Goal: Check status: Check status

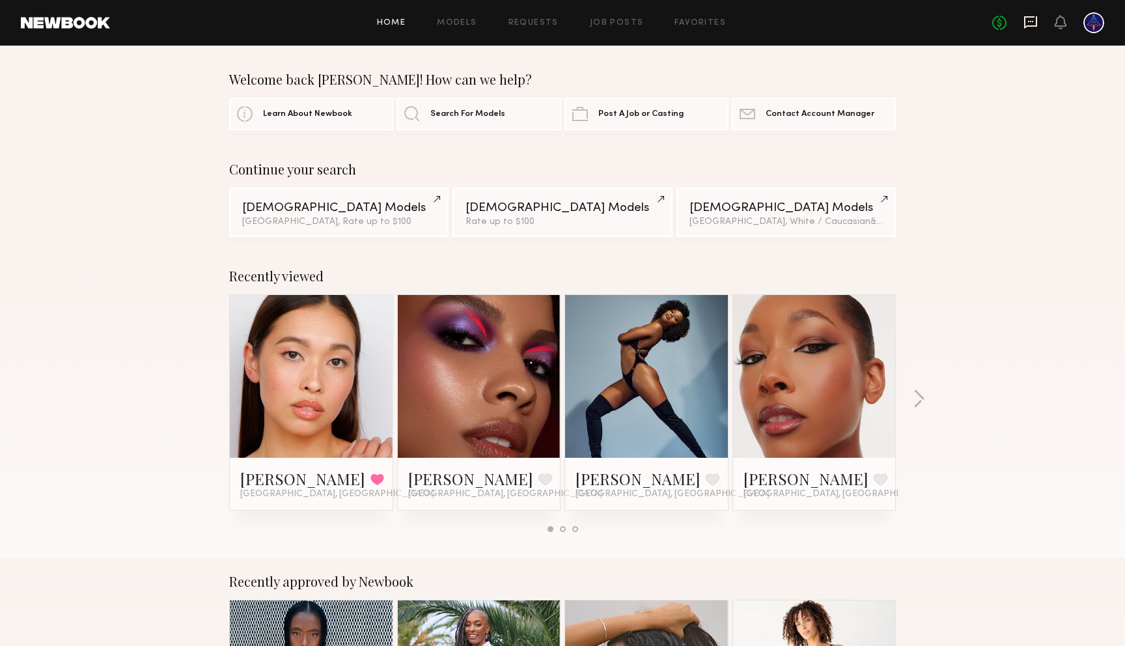
click at [1034, 22] on icon at bounding box center [1031, 22] width 14 height 14
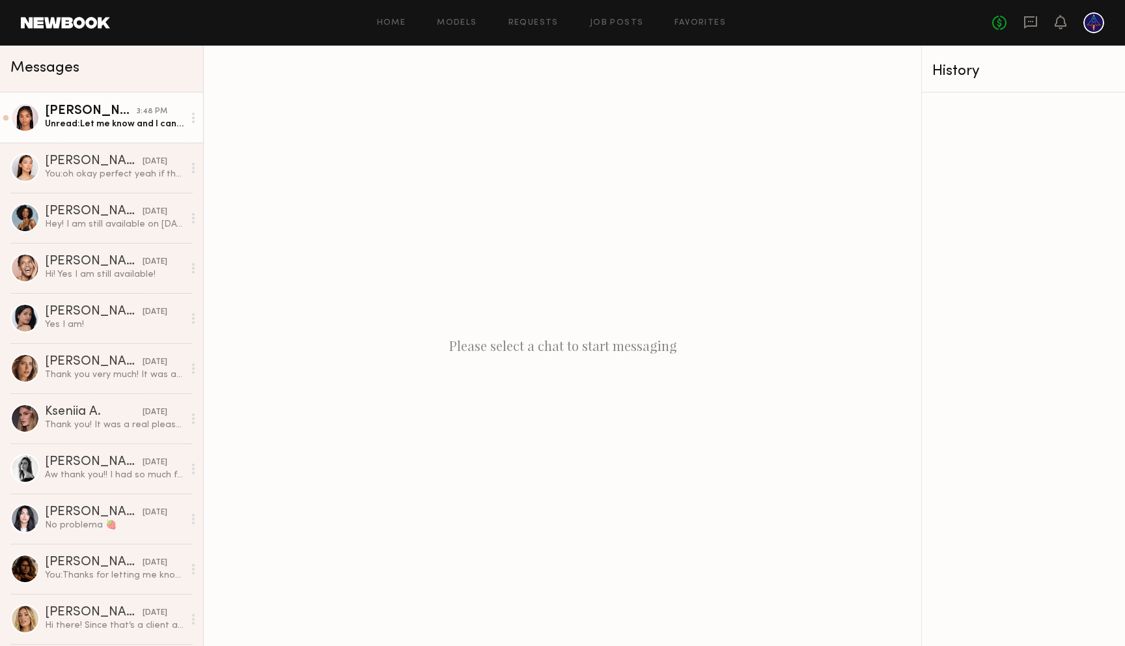
click at [119, 127] on div "Unread: Let me know and I can accept!" at bounding box center [114, 124] width 139 height 12
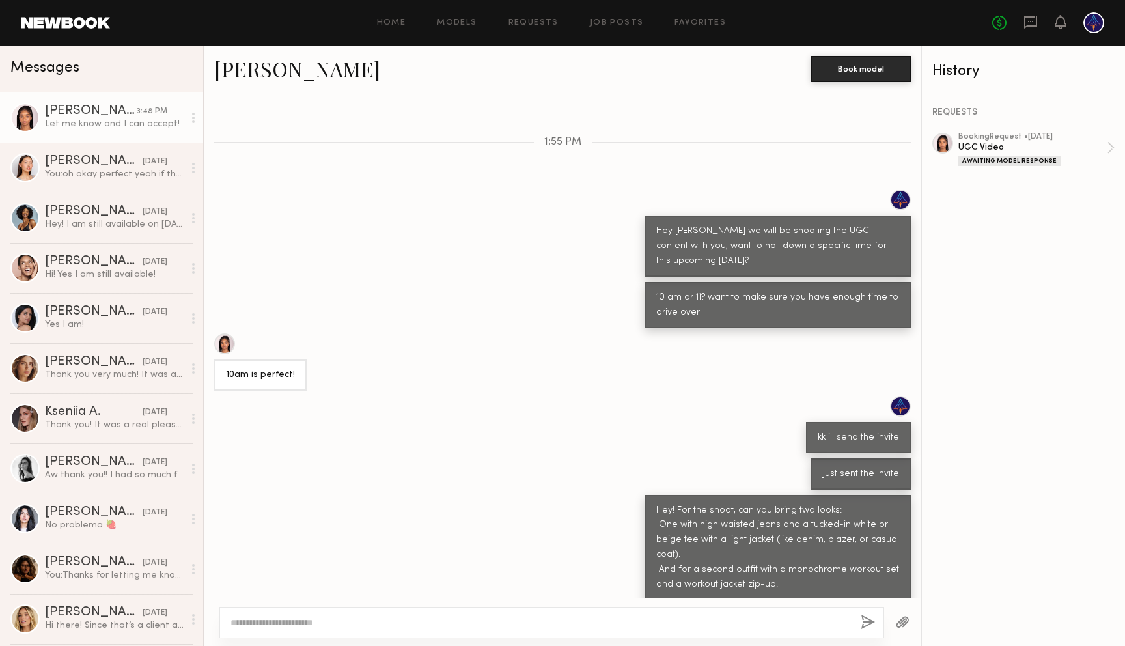
scroll to position [434, 0]
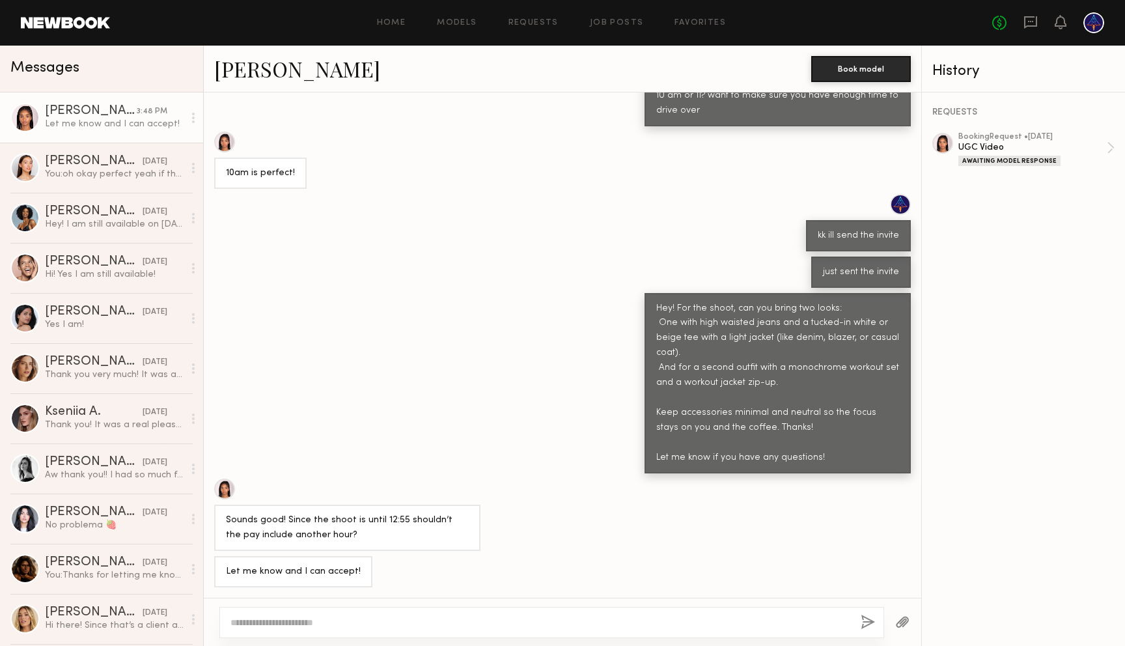
click at [1090, 27] on div at bounding box center [1094, 22] width 21 height 21
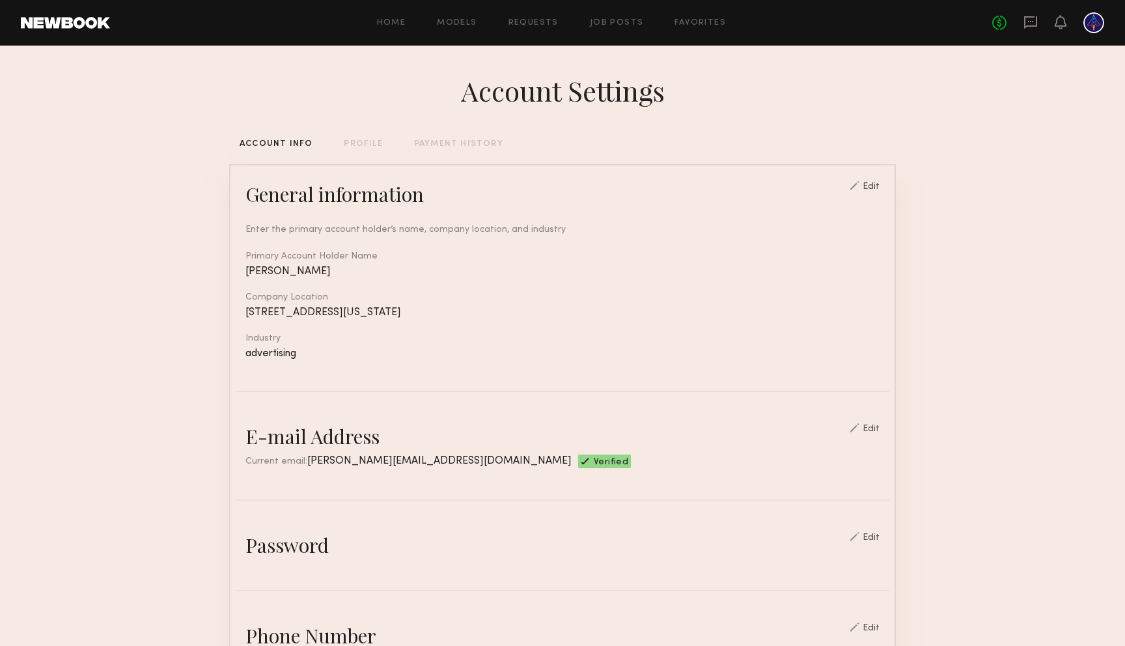
scroll to position [1, 0]
click at [1032, 23] on icon at bounding box center [1031, 22] width 14 height 14
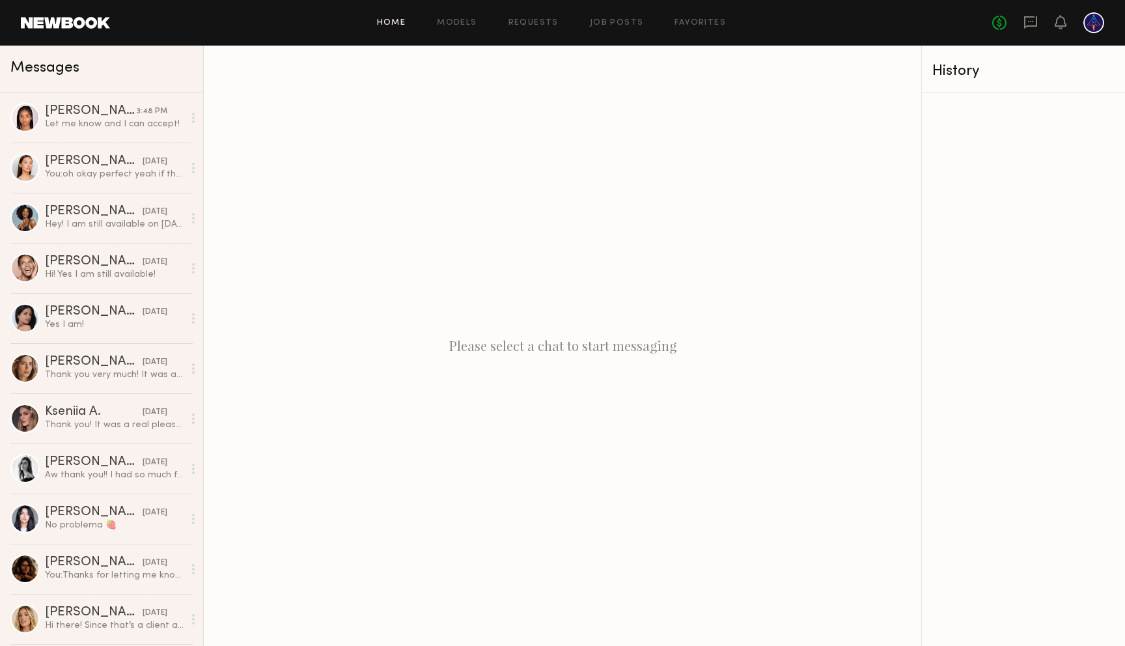
click at [391, 20] on link "Home" at bounding box center [391, 23] width 29 height 8
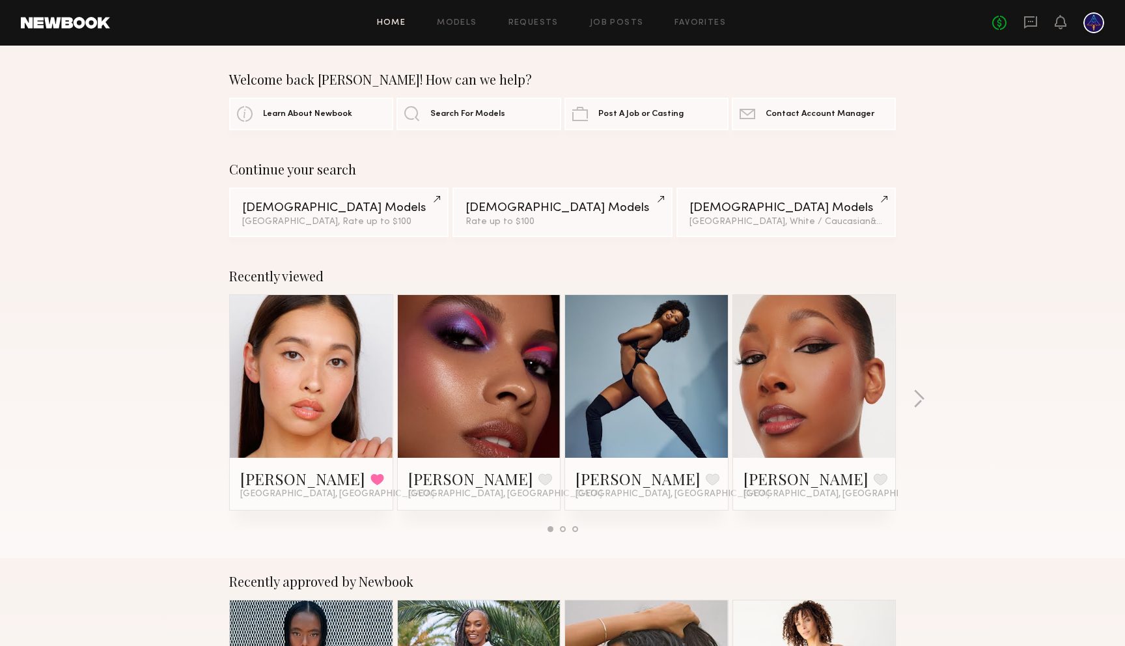
click at [533, 29] on div "Home Models Requests Job Posts Favorites Sign Out No fees up to $5,000" at bounding box center [607, 22] width 995 height 21
click at [532, 23] on link "Requests" at bounding box center [534, 23] width 50 height 8
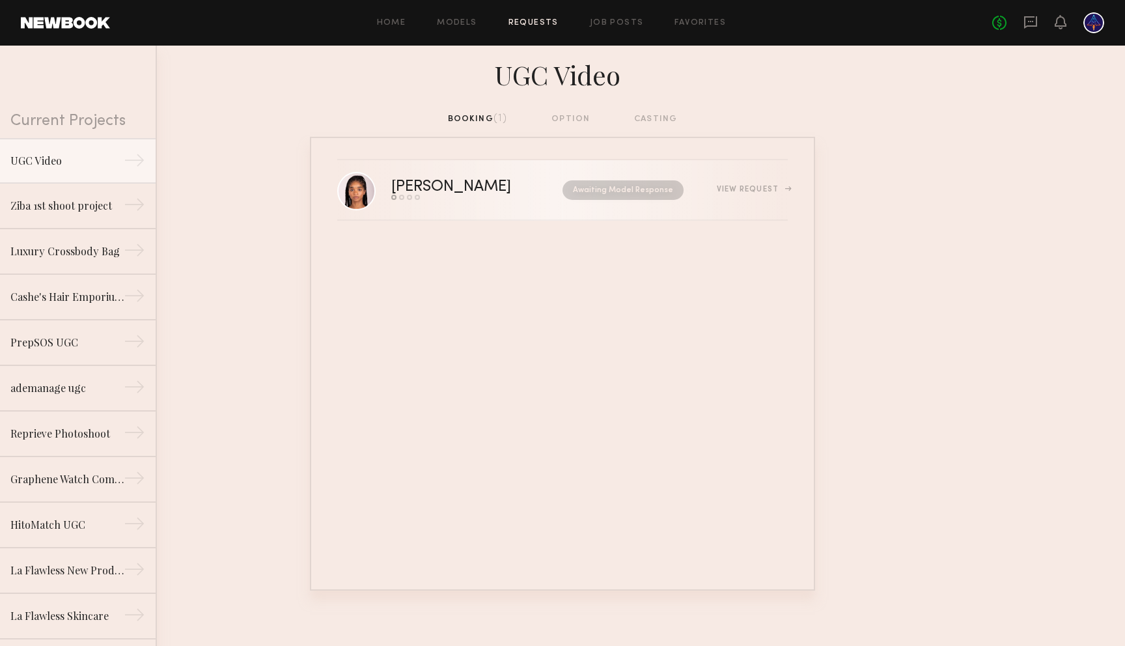
click at [537, 182] on div "Awaiting Model Response" at bounding box center [610, 190] width 147 height 20
